Goal: Task Accomplishment & Management: Use online tool/utility

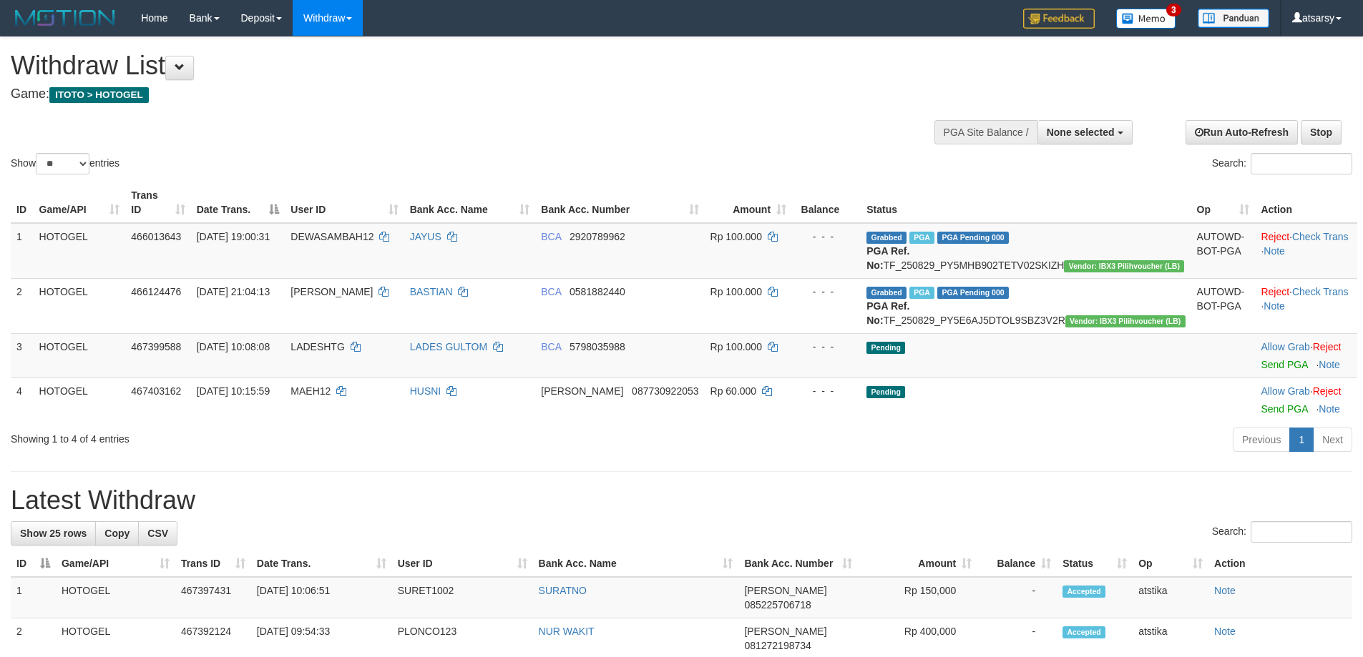
select select
select select "**"
drag, startPoint x: 1266, startPoint y: 380, endPoint x: 740, endPoint y: 170, distance: 567.0
click at [1267, 371] on link "Send PGA" at bounding box center [1284, 364] width 47 height 11
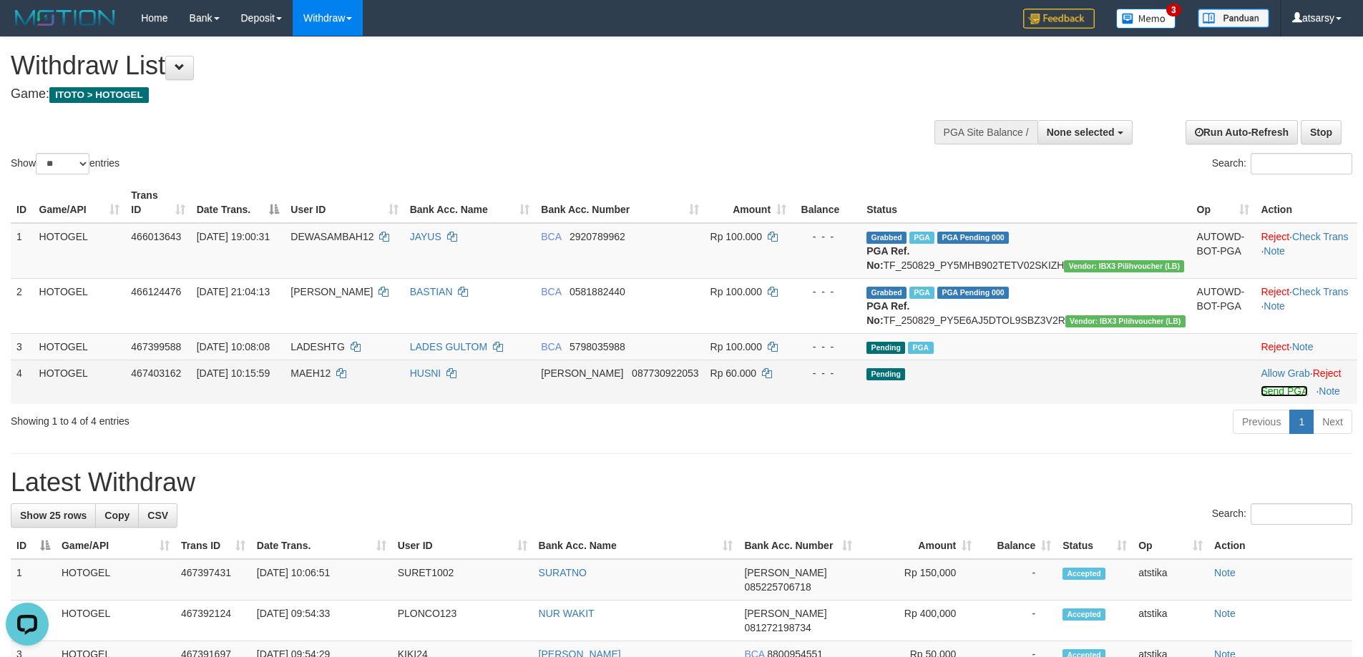
click at [1261, 397] on link "Send PGA" at bounding box center [1284, 391] width 47 height 11
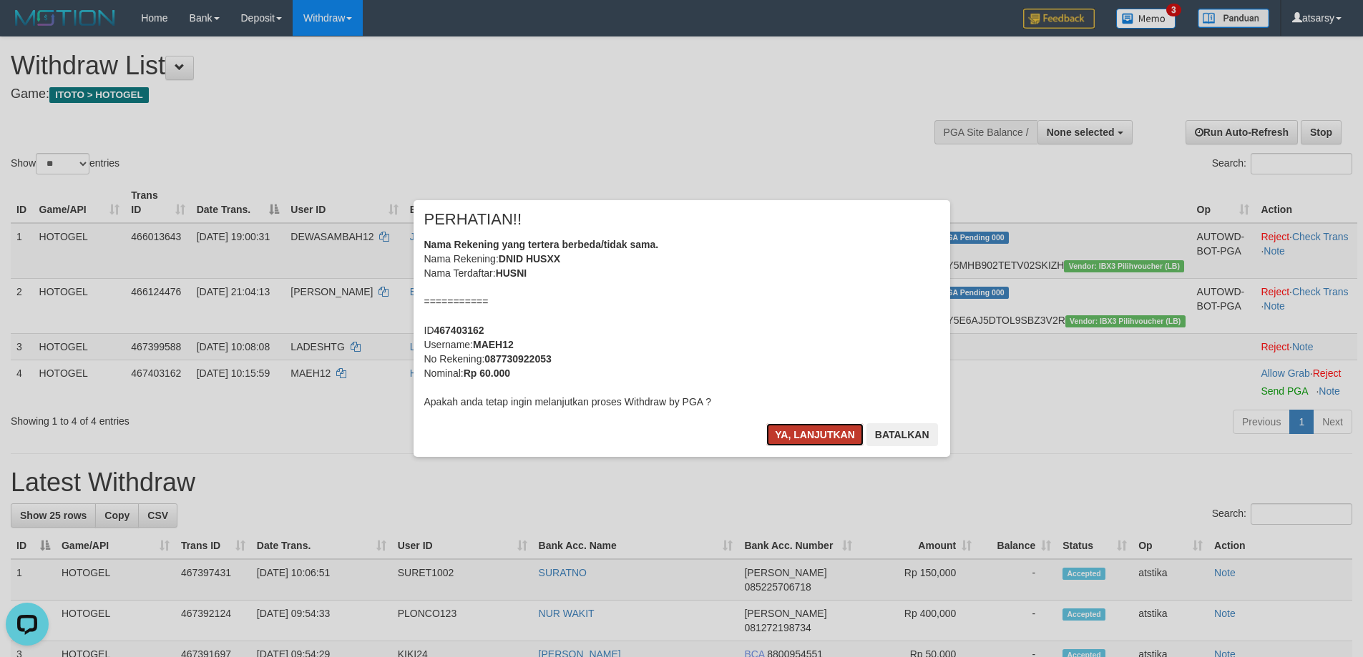
click at [836, 428] on button "Ya, lanjutkan" at bounding box center [814, 435] width 97 height 23
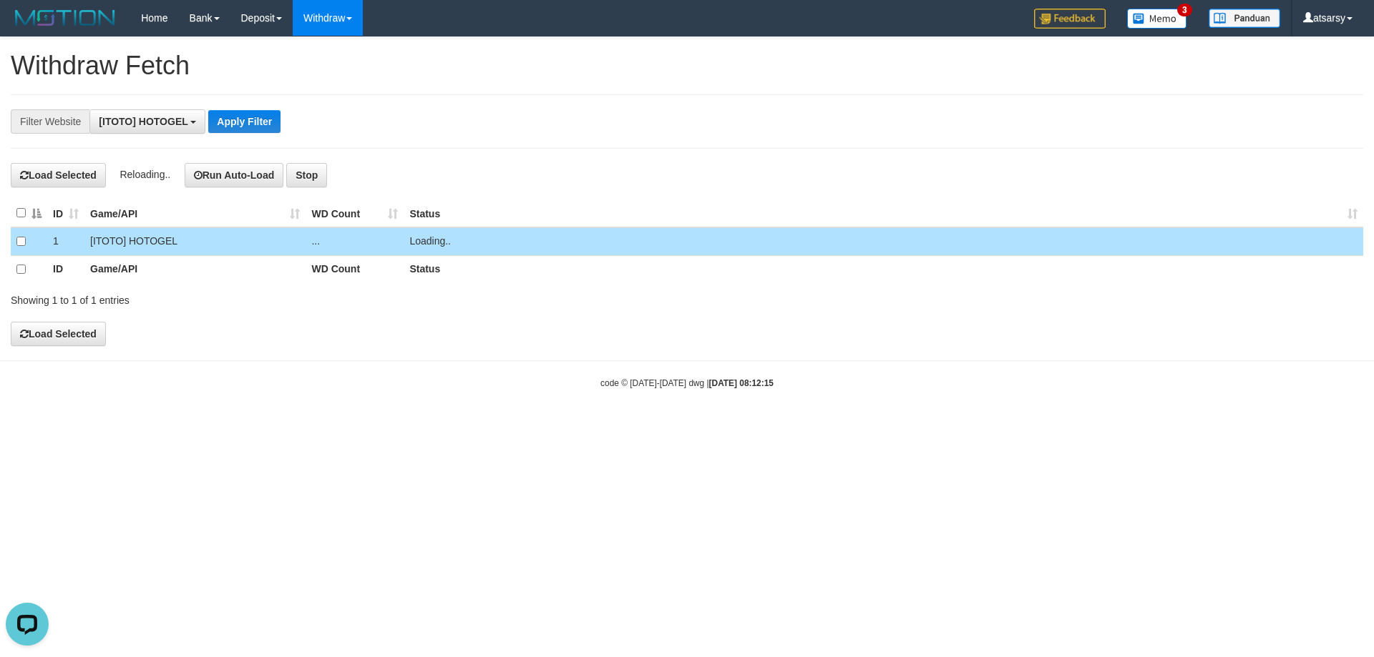
scroll to position [13, 0]
